Goal: Understand process/instructions

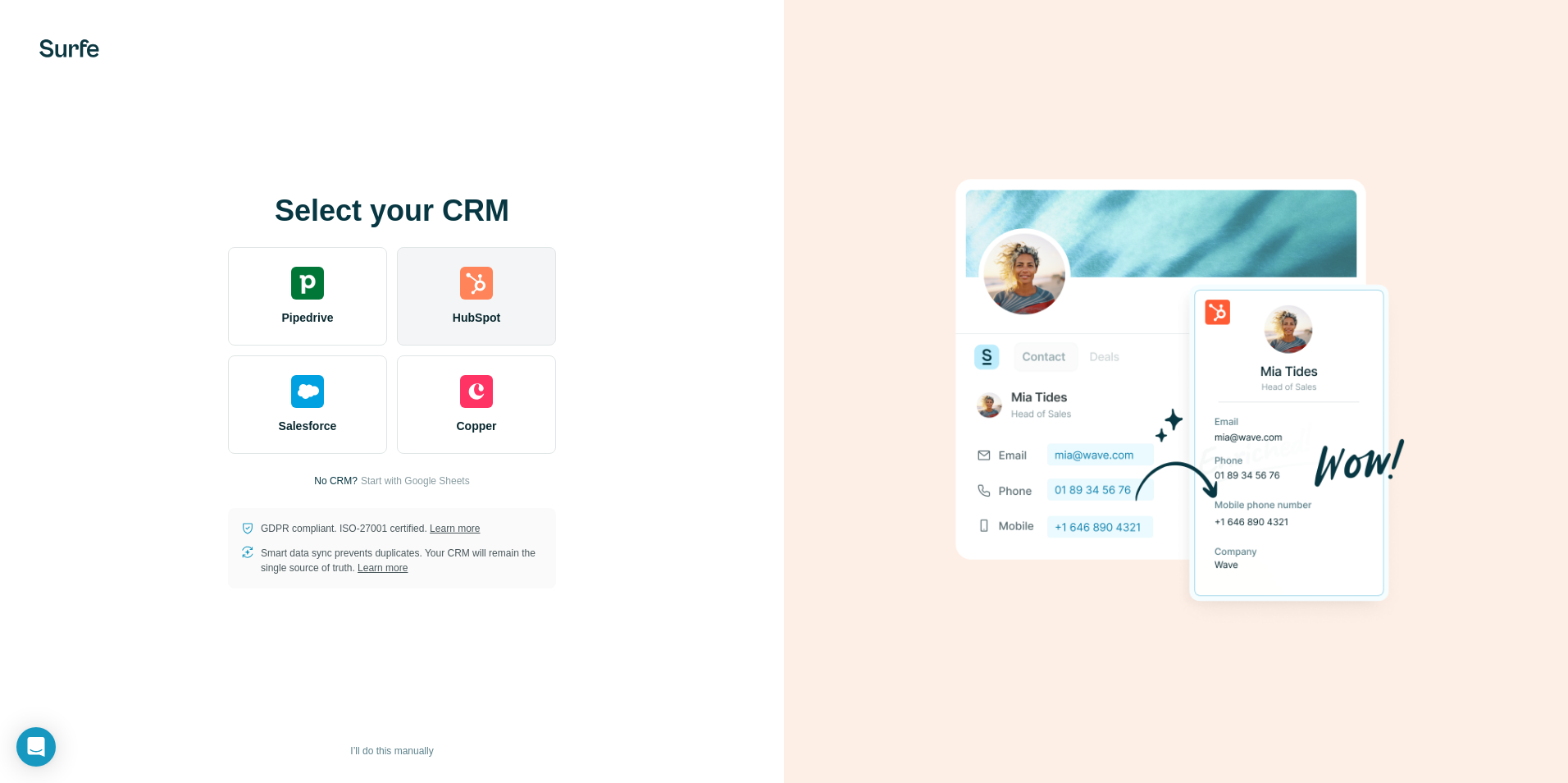
click at [467, 292] on img at bounding box center [477, 283] width 32 height 32
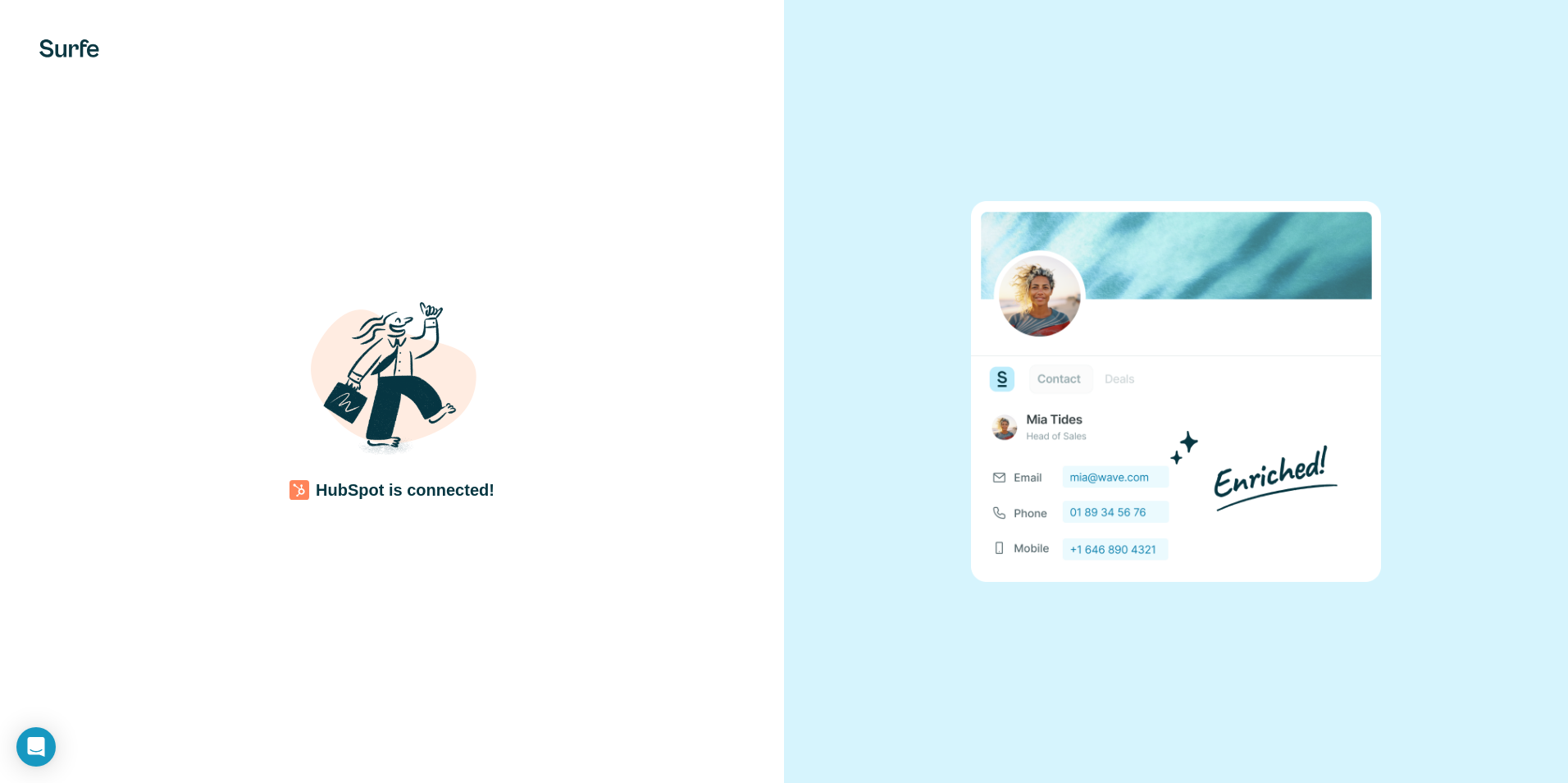
click at [606, 573] on div "HubSpot is connected!" at bounding box center [392, 391] width 784 height 783
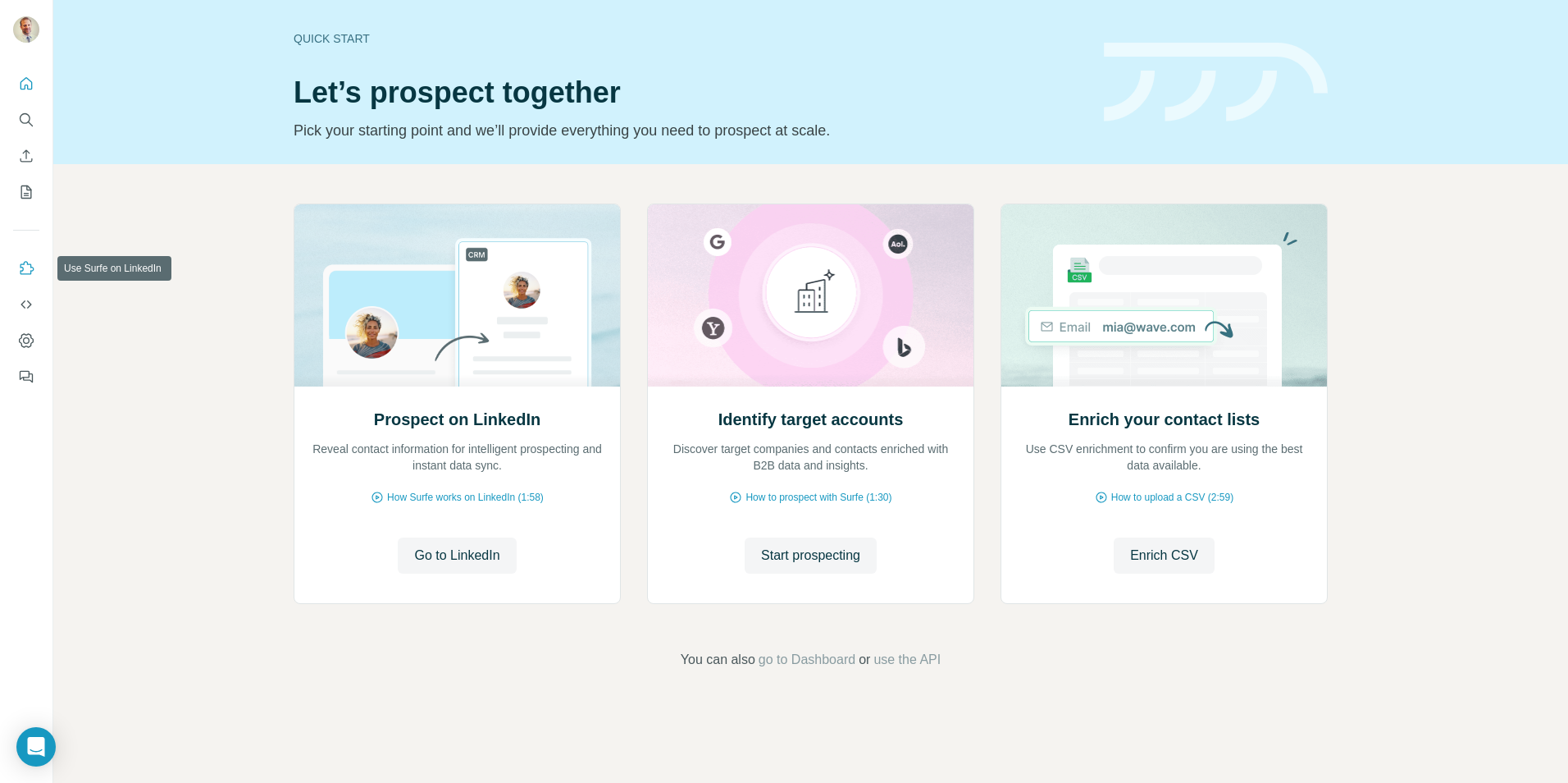
click at [25, 274] on icon "Use Surfe on LinkedIn" at bounding box center [26, 268] width 16 height 16
click at [34, 345] on button "Dashboard" at bounding box center [27, 340] width 27 height 30
